Goal: Information Seeking & Learning: Check status

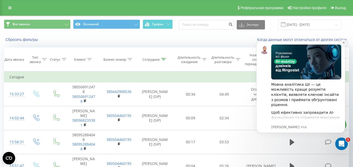
click at [343, 44] on icon "Dismiss notification" at bounding box center [343, 42] width 3 height 3
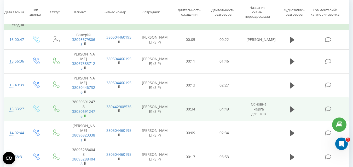
click at [85, 115] on rect at bounding box center [85, 116] width 2 height 2
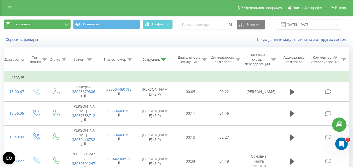
click at [59, 22] on button "Все звонки" at bounding box center [37, 24] width 67 height 9
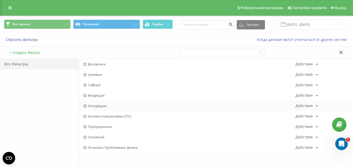
click at [99, 105] on span "Исходящие" at bounding box center [189, 106] width 212 height 4
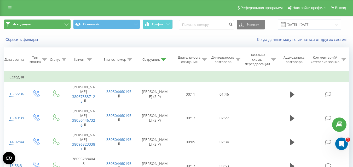
click at [29, 22] on span "Исходящие" at bounding box center [22, 24] width 18 height 4
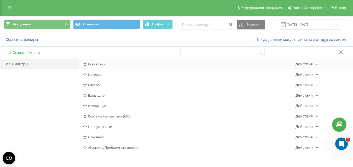
click at [99, 66] on span "Все звонки" at bounding box center [189, 64] width 212 height 4
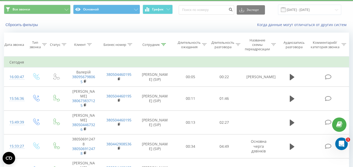
scroll to position [5, 0]
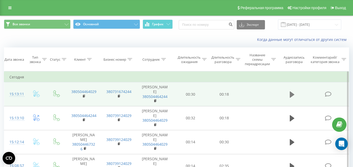
click at [290, 95] on icon at bounding box center [292, 94] width 5 height 6
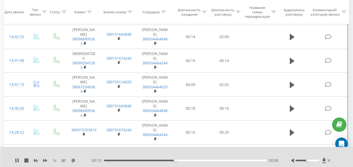
scroll to position [313, 0]
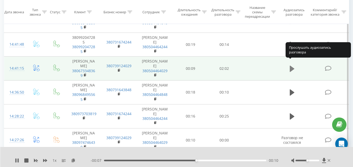
click at [291, 66] on icon at bounding box center [292, 69] width 5 height 6
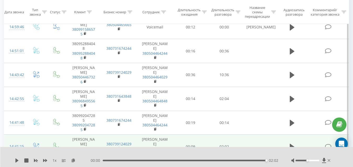
scroll to position [209, 0]
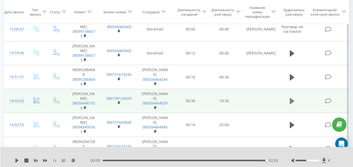
click at [291, 98] on icon at bounding box center [292, 101] width 5 height 6
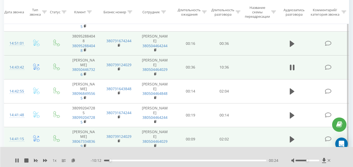
scroll to position [235, 0]
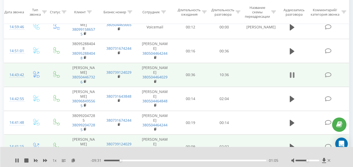
click at [293, 72] on icon at bounding box center [294, 75] width 2 height 6
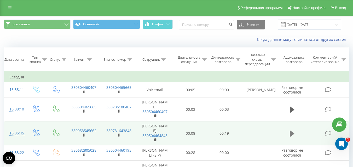
click at [290, 133] on icon at bounding box center [292, 134] width 5 height 6
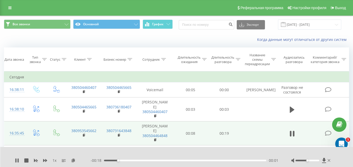
scroll to position [26, 0]
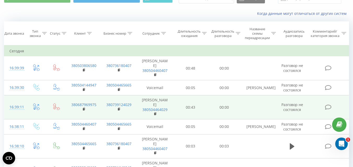
scroll to position [52, 0]
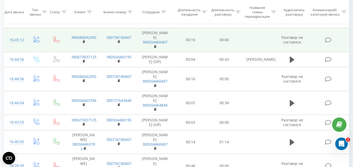
scroll to position [104, 0]
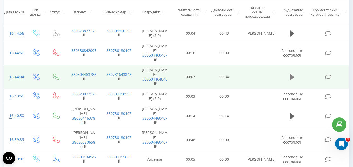
click at [292, 79] on icon at bounding box center [292, 77] width 5 height 7
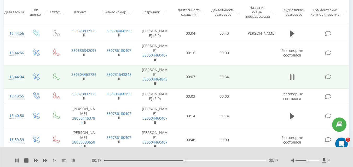
click at [294, 80] on icon at bounding box center [294, 77] width 2 height 6
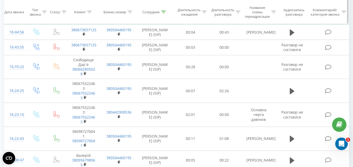
scroll to position [213, 0]
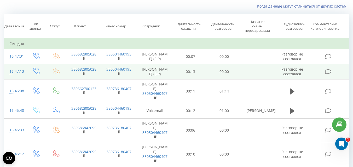
scroll to position [26, 0]
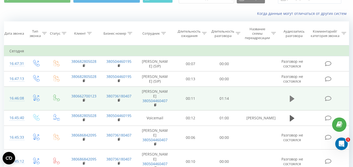
click at [292, 102] on icon at bounding box center [292, 99] width 5 height 6
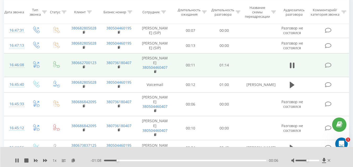
scroll to position [52, 0]
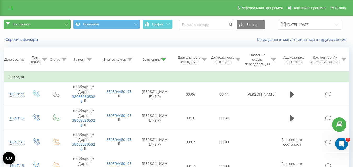
click at [41, 20] on button "Все звонки" at bounding box center [37, 24] width 67 height 9
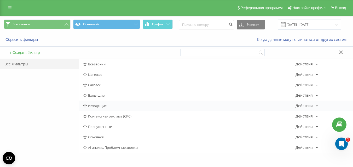
click at [95, 107] on span "Исходящие" at bounding box center [189, 106] width 212 height 4
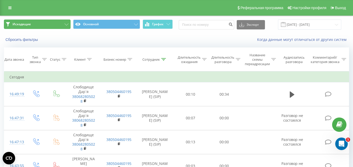
click at [57, 21] on button "Исходящие" at bounding box center [37, 24] width 67 height 9
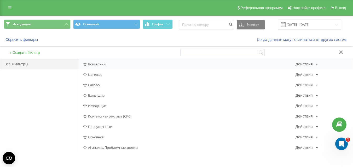
click at [97, 64] on span "Все звонки" at bounding box center [189, 64] width 212 height 4
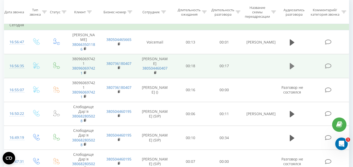
click at [293, 65] on icon at bounding box center [292, 66] width 5 height 6
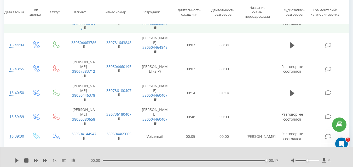
scroll to position [366, 0]
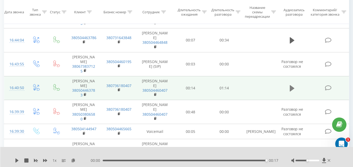
click at [290, 87] on icon at bounding box center [292, 88] width 5 height 6
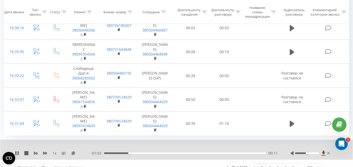
scroll to position [545, 0]
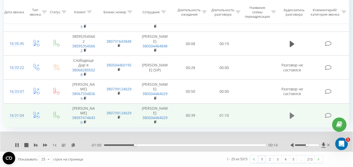
click at [290, 115] on icon at bounding box center [292, 116] width 5 height 6
click at [46, 160] on icon at bounding box center [49, 160] width 8 height 10
click at [48, 151] on span "100" at bounding box center [44, 152] width 6 height 5
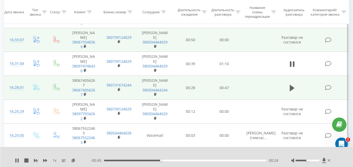
scroll to position [623, 0]
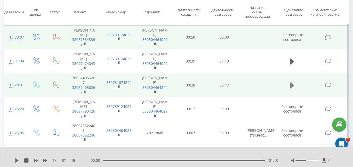
click at [292, 85] on icon at bounding box center [292, 85] width 5 height 6
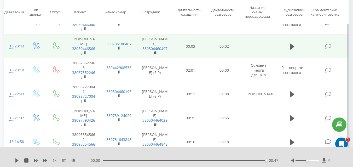
scroll to position [832, 0]
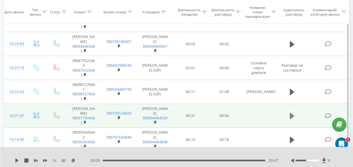
click at [290, 115] on icon at bounding box center [292, 116] width 5 height 6
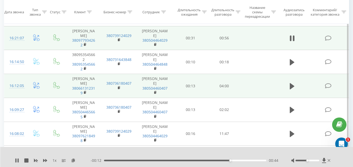
scroll to position [911, 0]
click at [293, 87] on icon at bounding box center [292, 85] width 5 height 7
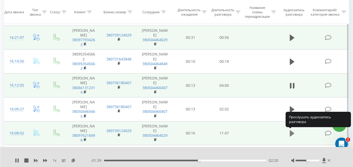
click at [291, 134] on icon at bounding box center [292, 134] width 5 height 6
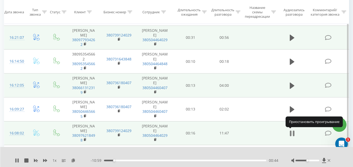
click at [293, 131] on icon at bounding box center [292, 133] width 5 height 7
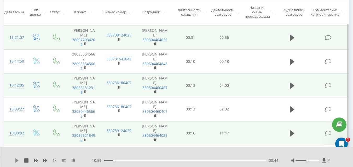
click at [18, 161] on icon at bounding box center [16, 161] width 3 height 4
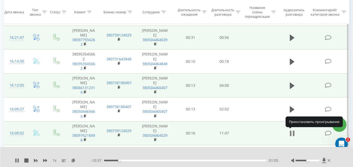
click at [293, 134] on icon at bounding box center [294, 134] width 2 height 6
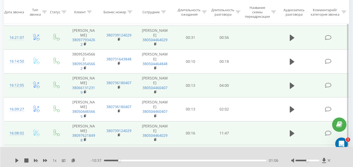
click at [329, 162] on icon at bounding box center [328, 161] width 3 height 4
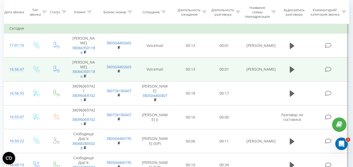
scroll to position [0, 0]
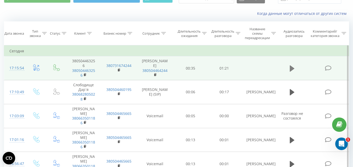
click at [292, 69] on icon at bounding box center [292, 68] width 5 height 6
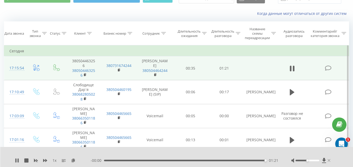
click at [329, 161] on icon at bounding box center [328, 161] width 3 height 4
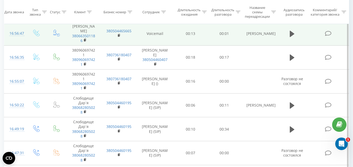
scroll to position [52, 0]
